Goal: Book appointment/travel/reservation

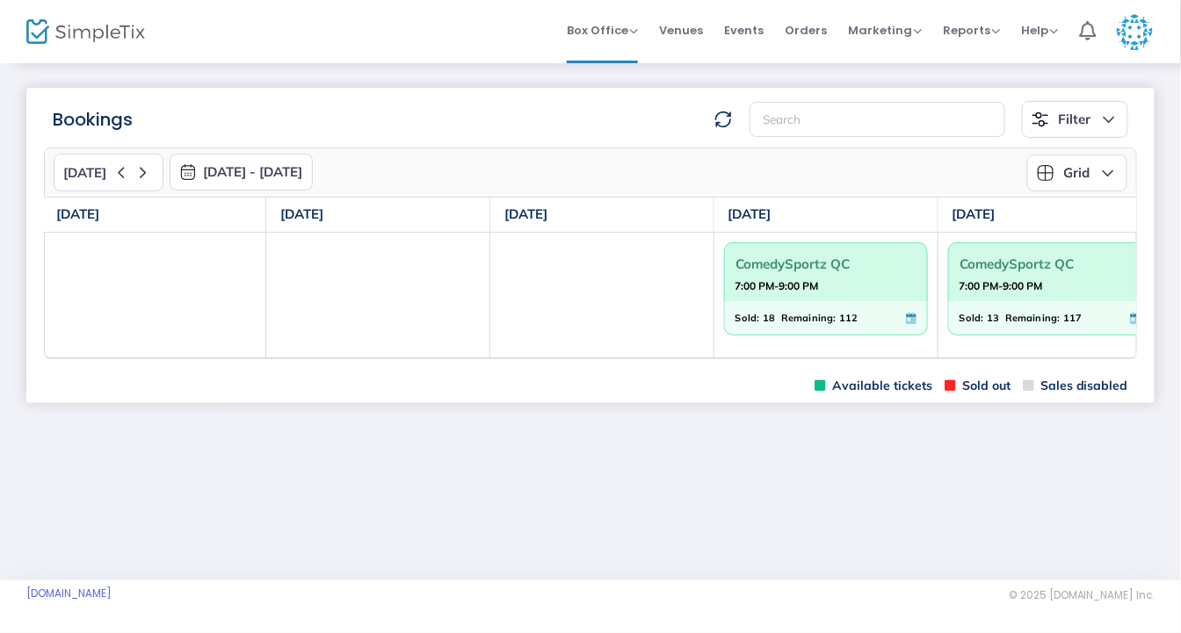
scroll to position [0, 477]
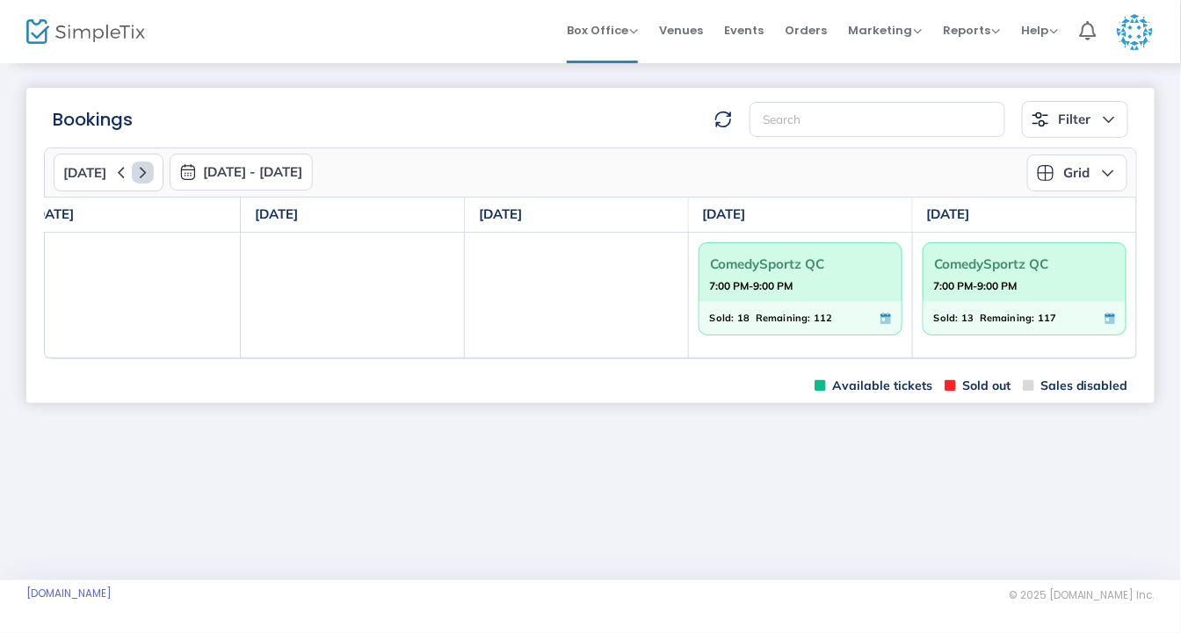
click at [138, 173] on icon at bounding box center [143, 173] width 22 height 22
click at [139, 176] on icon at bounding box center [143, 173] width 22 height 22
click at [139, 177] on icon at bounding box center [143, 173] width 22 height 22
click at [137, 172] on icon at bounding box center [143, 173] width 22 height 22
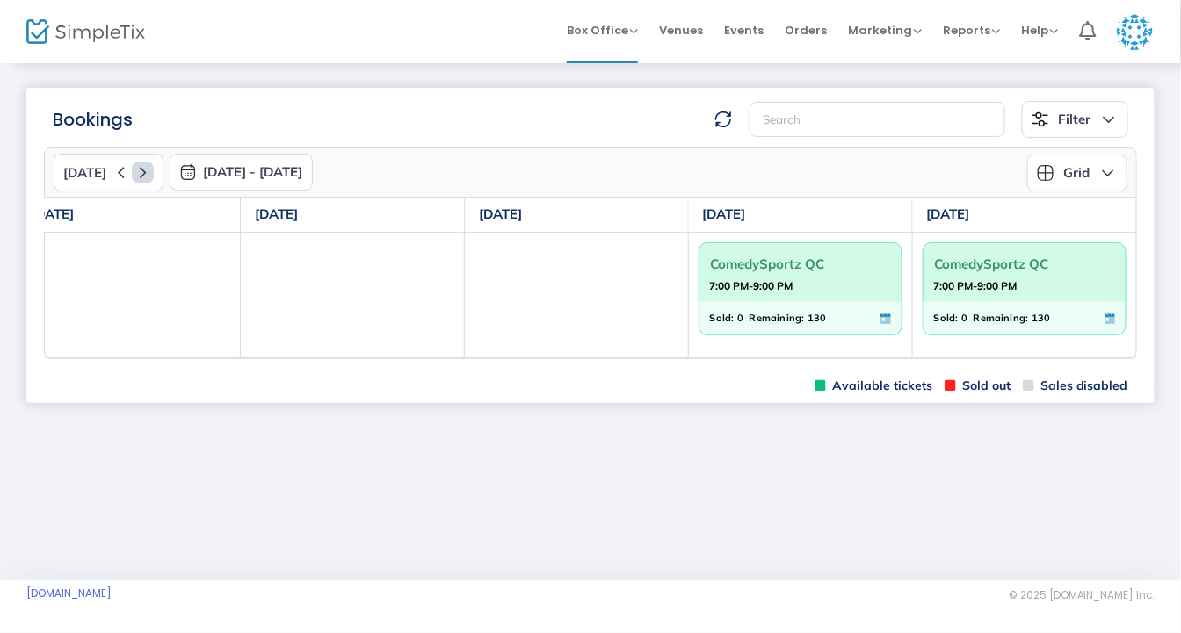
click at [137, 172] on icon at bounding box center [143, 173] width 22 height 22
click at [110, 172] on icon at bounding box center [121, 173] width 22 height 22
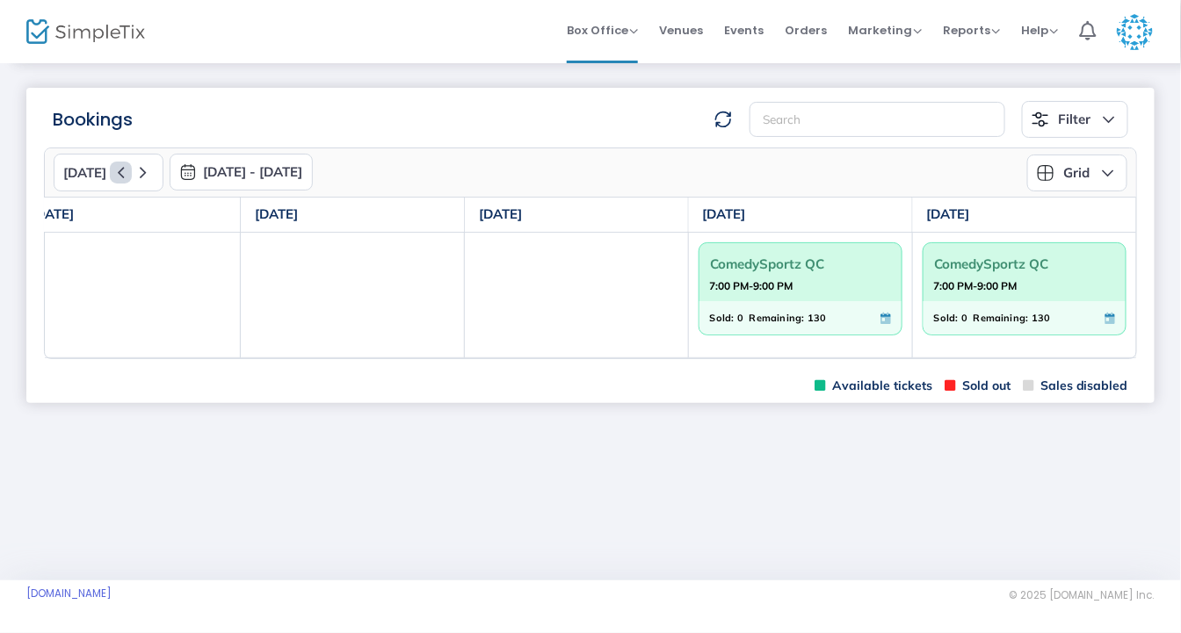
click at [114, 171] on icon at bounding box center [121, 173] width 22 height 22
